Goal: Information Seeking & Learning: Learn about a topic

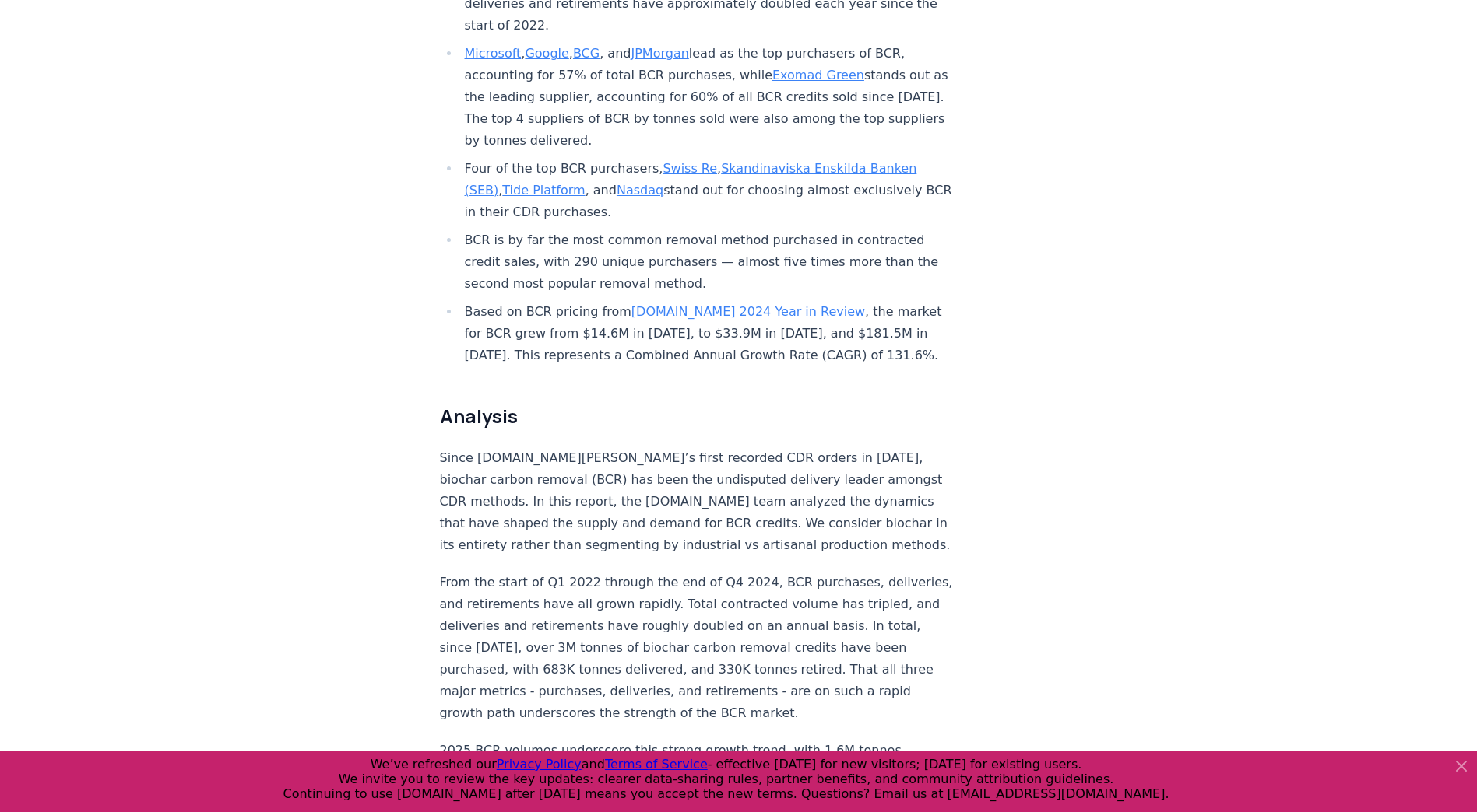
scroll to position [1146, 0]
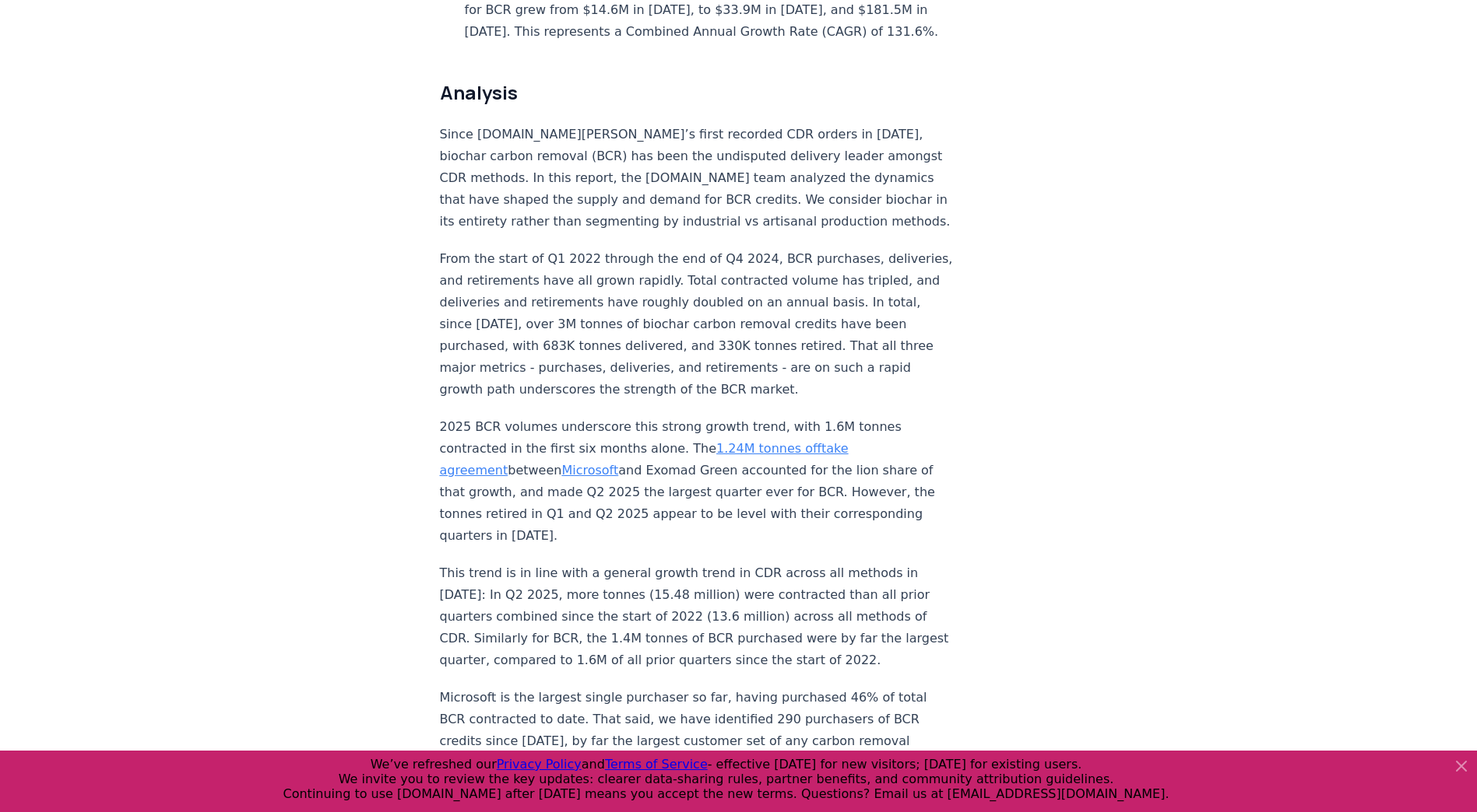
click at [727, 700] on icon at bounding box center [1461, 766] width 9 height 9
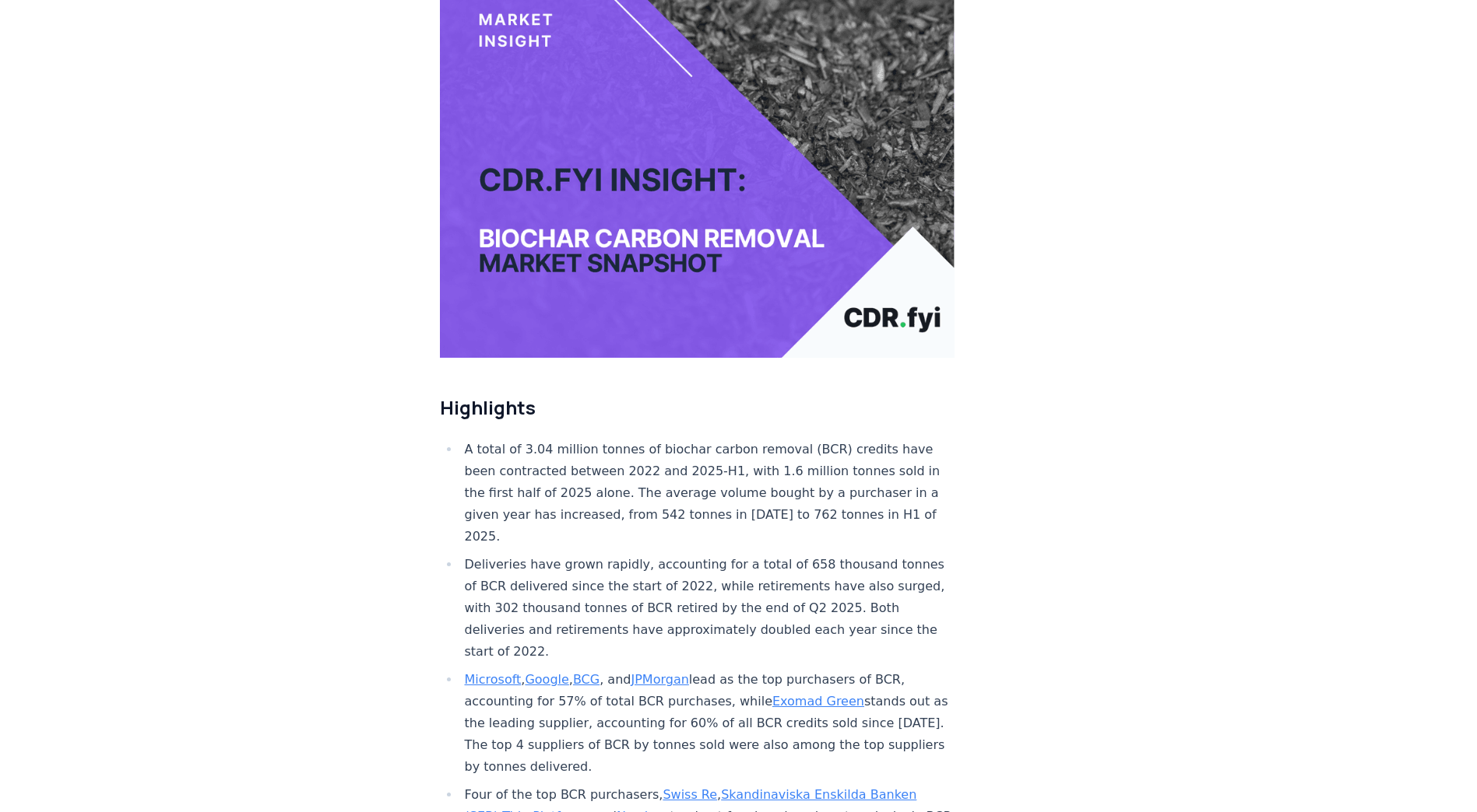
scroll to position [0, 0]
